Goal: Task Accomplishment & Management: Complete application form

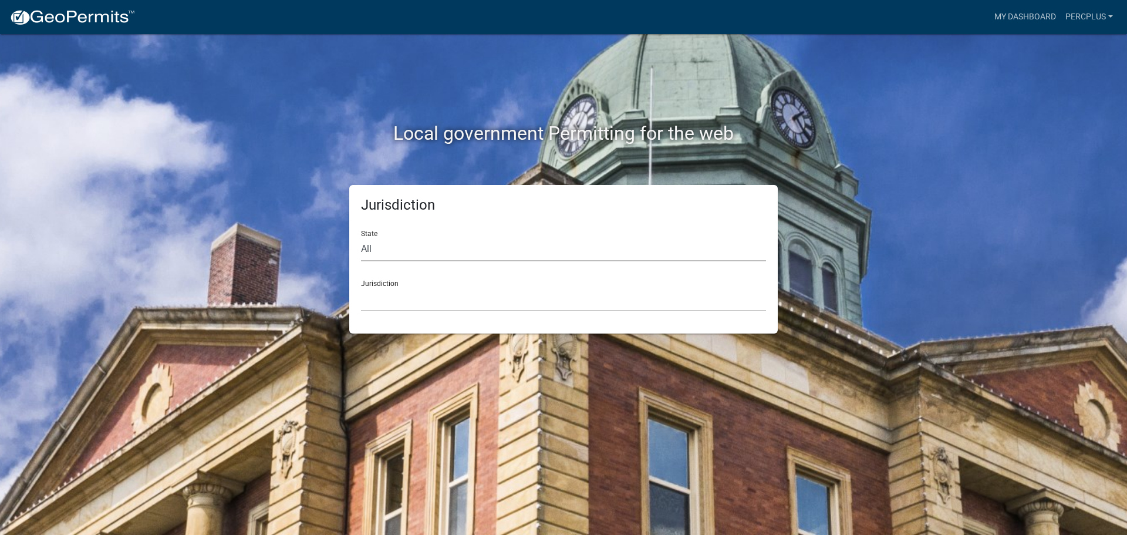
click at [381, 246] on select "All [US_STATE] [US_STATE] [US_STATE] [US_STATE] [US_STATE] [US_STATE] [US_STATE…" at bounding box center [563, 249] width 405 height 24
click at [365, 246] on select "All [US_STATE] [US_STATE] [US_STATE] [US_STATE] [US_STATE] [US_STATE] [US_STATE…" at bounding box center [563, 249] width 405 height 24
select select "[US_STATE]"
click at [361, 237] on select "All [US_STATE] [US_STATE] [US_STATE] [US_STATE] [US_STATE] [US_STATE] [US_STATE…" at bounding box center [563, 249] width 405 height 24
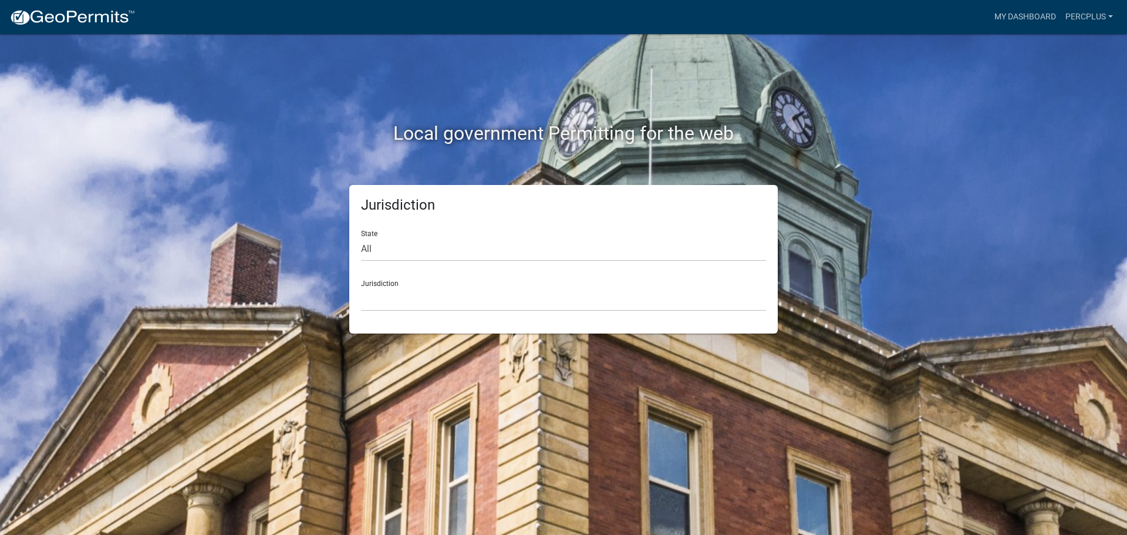
click at [424, 284] on div "Jurisdiction [GEOGRAPHIC_DATA], [US_STATE] [GEOGRAPHIC_DATA], [US_STATE] [GEOGR…" at bounding box center [563, 291] width 405 height 40
click at [379, 285] on div "Jurisdiction [GEOGRAPHIC_DATA], [US_STATE] [GEOGRAPHIC_DATA], [US_STATE] [GEOGR…" at bounding box center [563, 291] width 405 height 40
click at [383, 300] on select "[GEOGRAPHIC_DATA], [US_STATE] [GEOGRAPHIC_DATA], [US_STATE] [GEOGRAPHIC_DATA], …" at bounding box center [563, 299] width 405 height 24
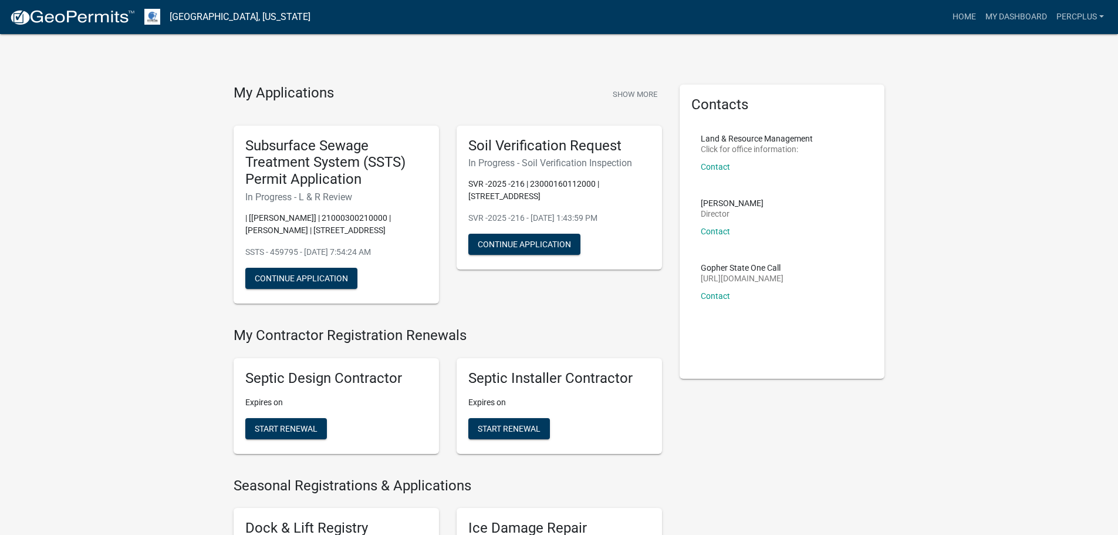
click at [326, 222] on p "| [[PERSON_NAME]] | 21000300210000 | [PERSON_NAME] | [STREET_ADDRESS]" at bounding box center [336, 224] width 182 height 25
click at [325, 278] on button "Continue Application" at bounding box center [301, 278] width 112 height 21
click at [1020, 13] on link "My Dashboard" at bounding box center [1016, 17] width 71 height 22
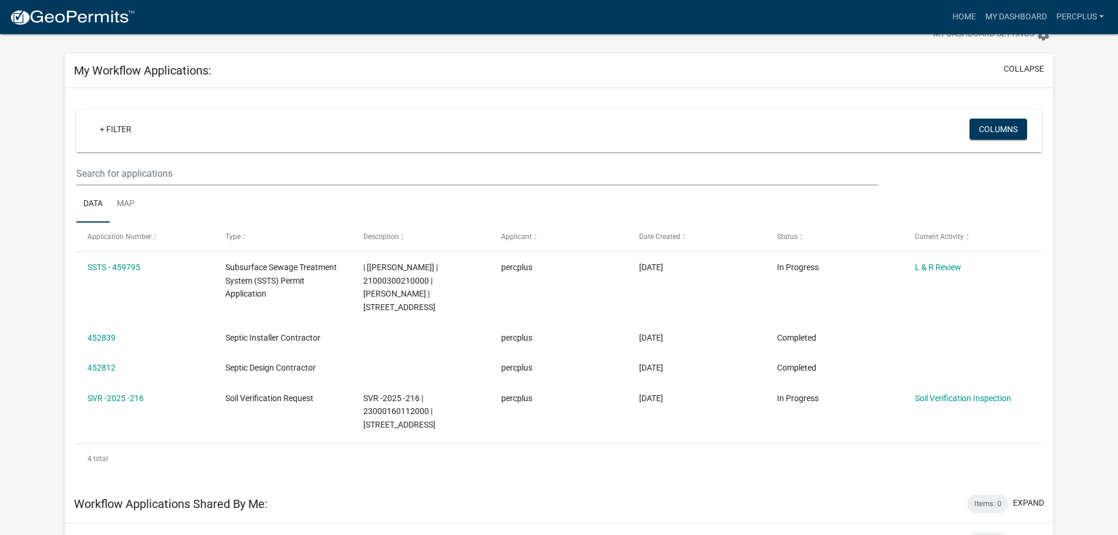
scroll to position [59, 0]
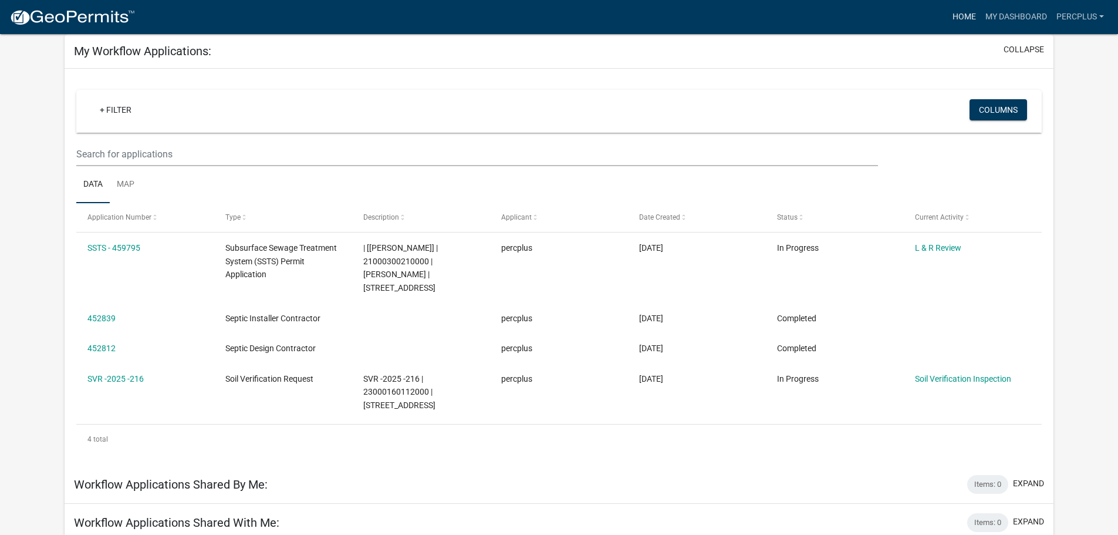
click at [963, 16] on link "Home" at bounding box center [964, 17] width 33 height 22
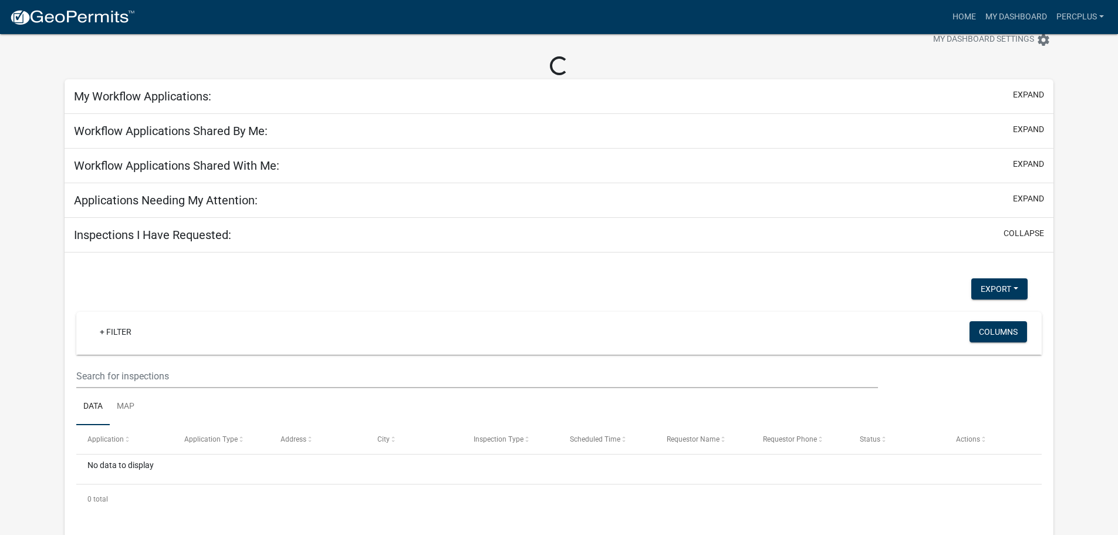
scroll to position [37, 0]
